Goal: Check status

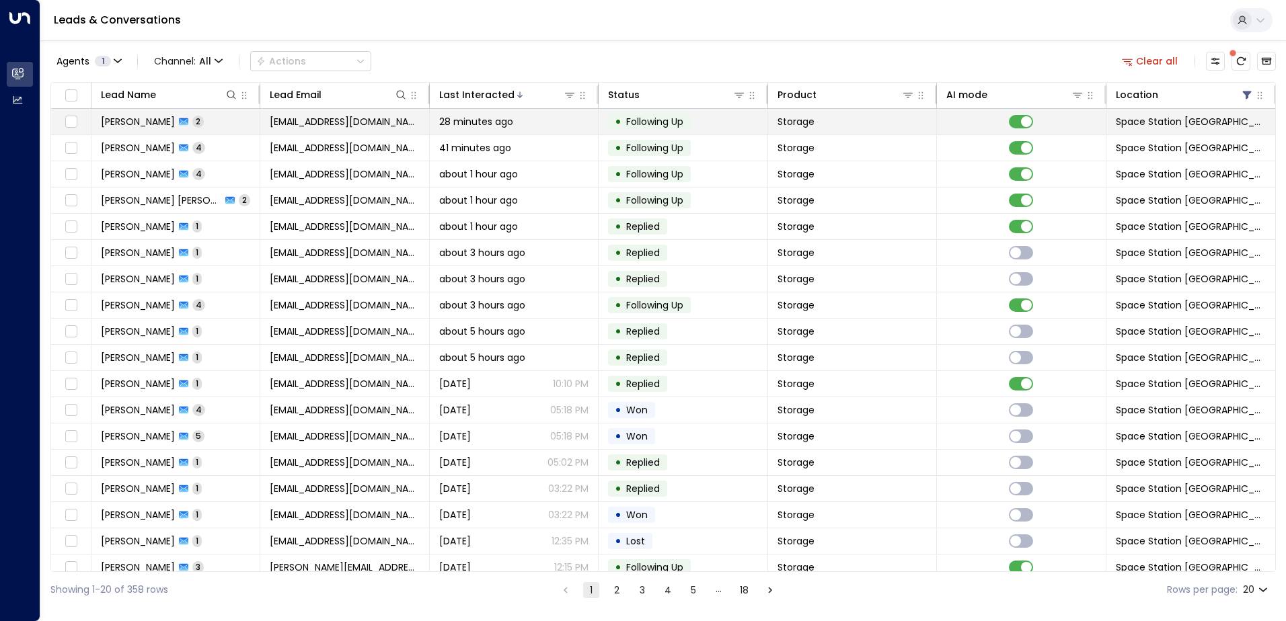
click at [675, 129] on div "• Following Up" at bounding box center [649, 122] width 83 height 16
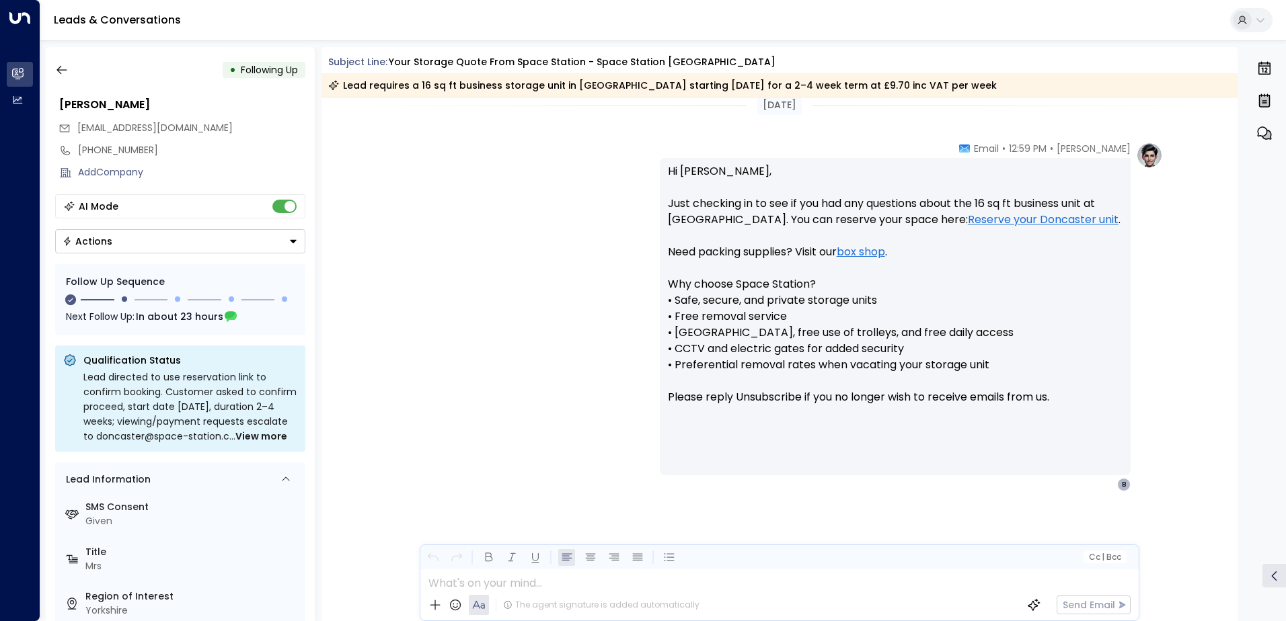
scroll to position [828, 0]
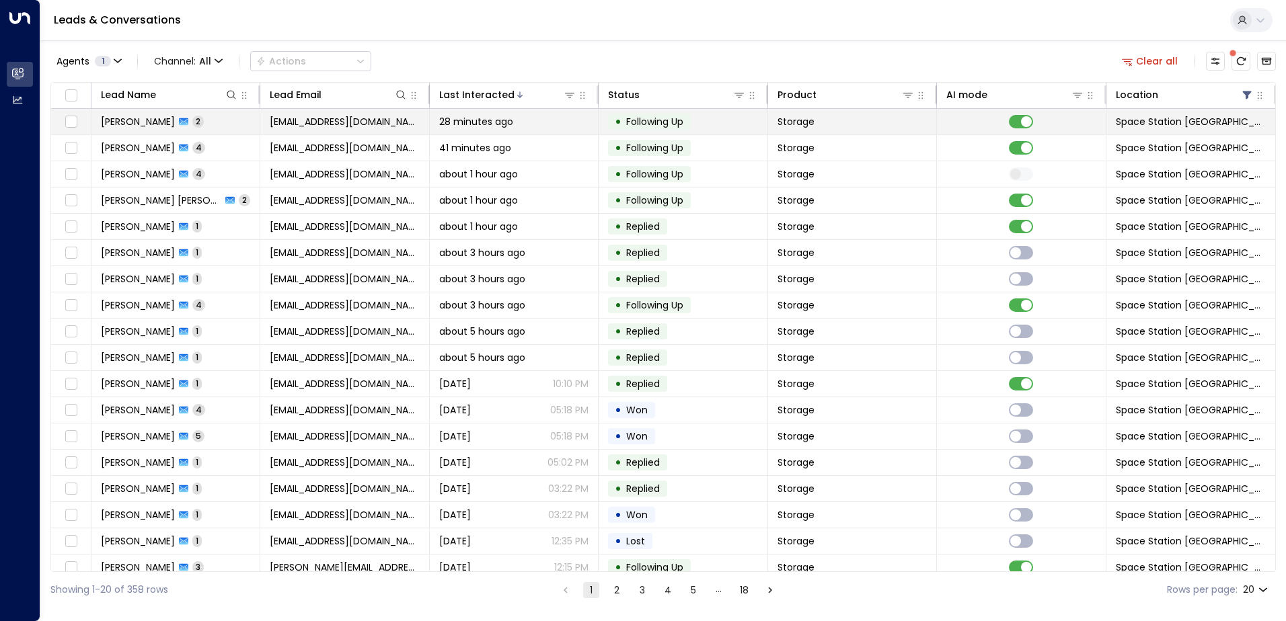
click at [1021, 129] on td at bounding box center [1021, 122] width 169 height 26
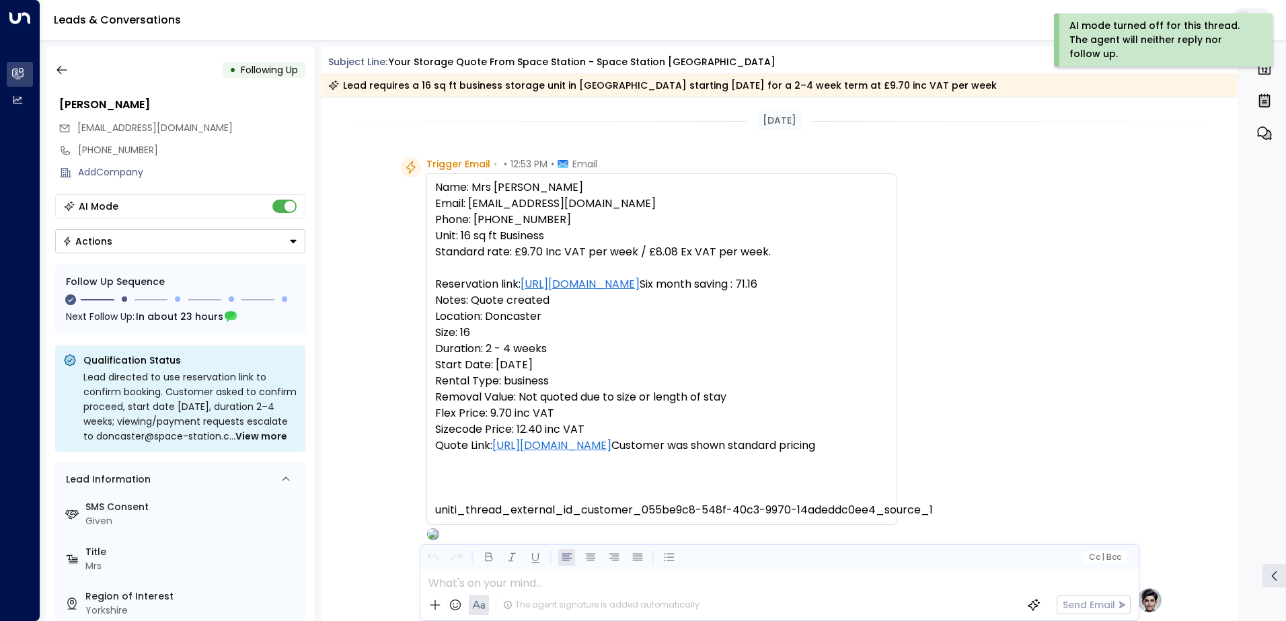
scroll to position [886, 0]
